Goal: Task Accomplishment & Management: Complete application form

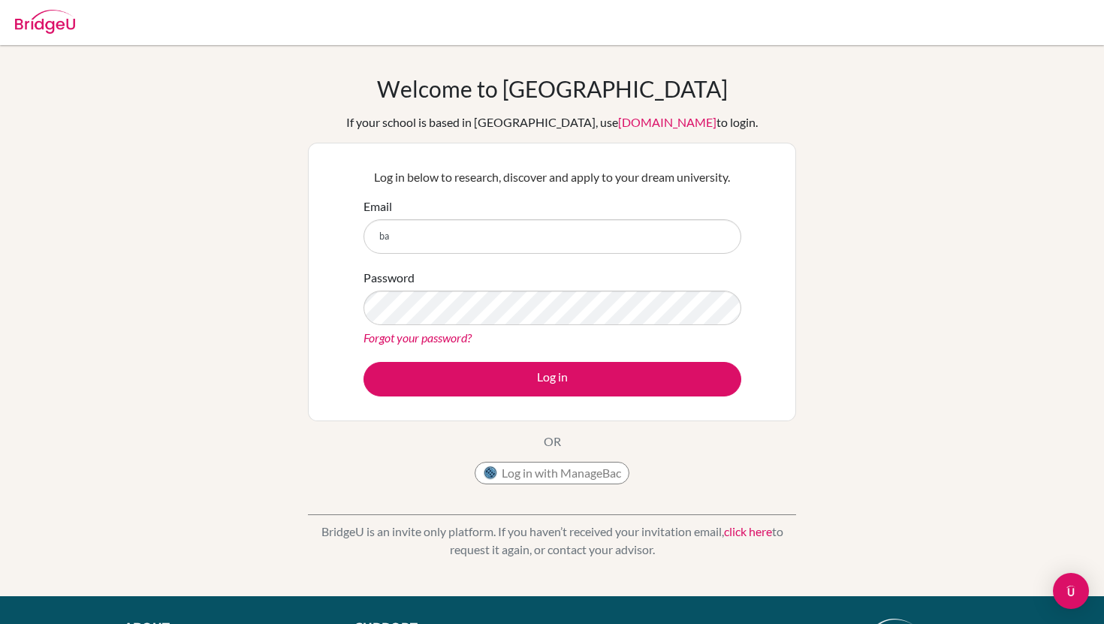
type input "b"
type input "[EMAIL_ADDRESS][DOMAIN_NAME]"
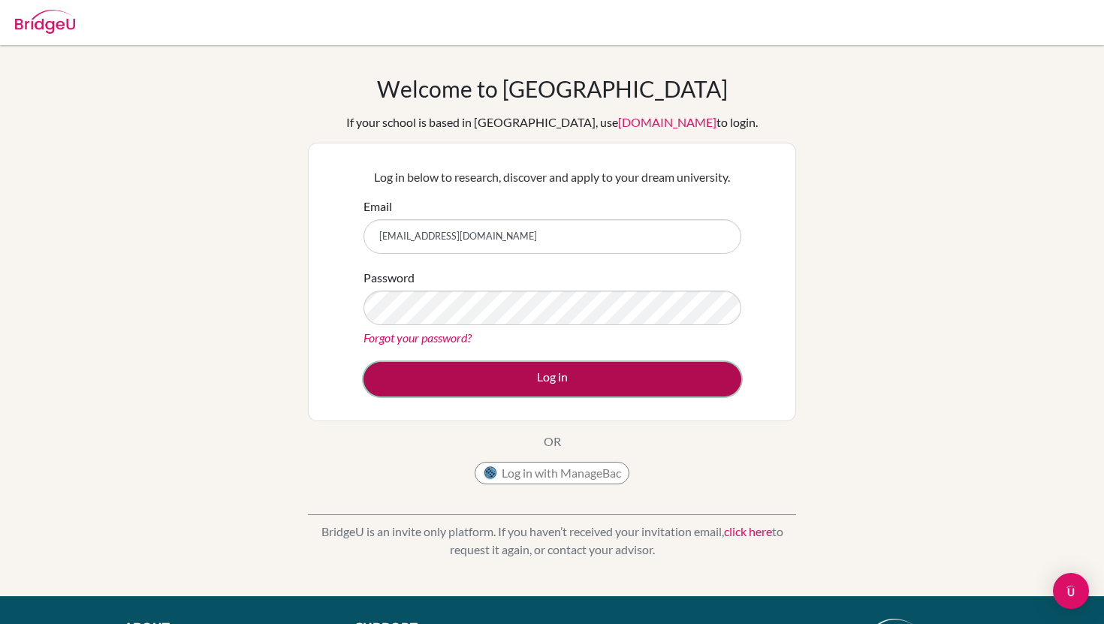
click at [525, 394] on button "Log in" at bounding box center [553, 379] width 378 height 35
click at [525, 372] on button "Log in" at bounding box center [553, 379] width 378 height 35
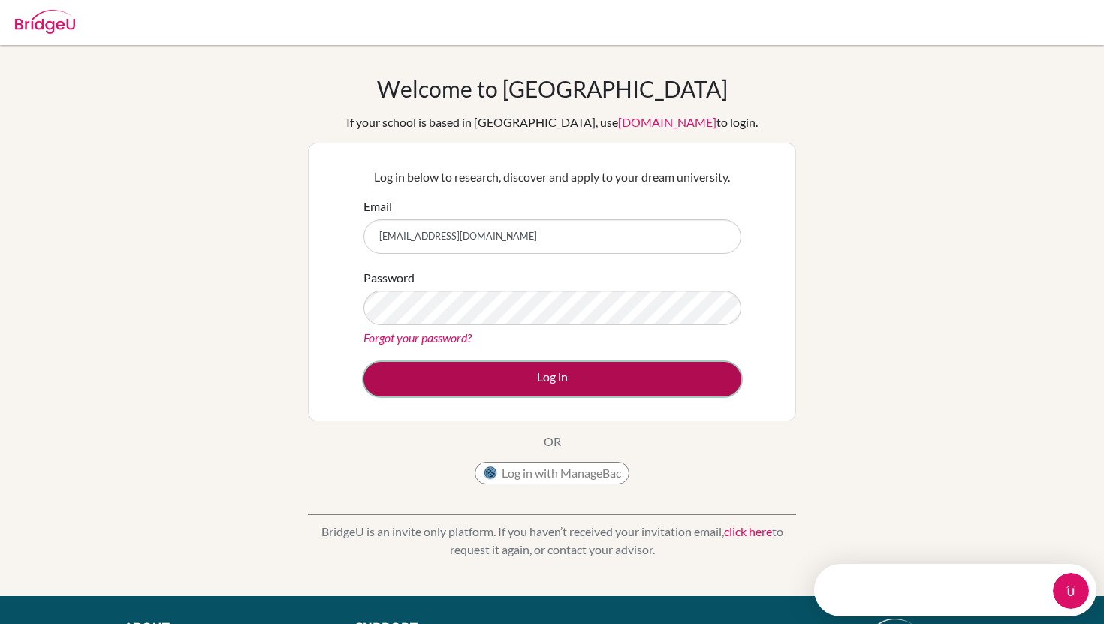
click at [525, 372] on button "Log in" at bounding box center [553, 379] width 378 height 35
click at [524, 379] on button "Log in" at bounding box center [553, 379] width 378 height 35
click at [532, 382] on button "Log in" at bounding box center [553, 379] width 378 height 35
